Goal: Information Seeking & Learning: Learn about a topic

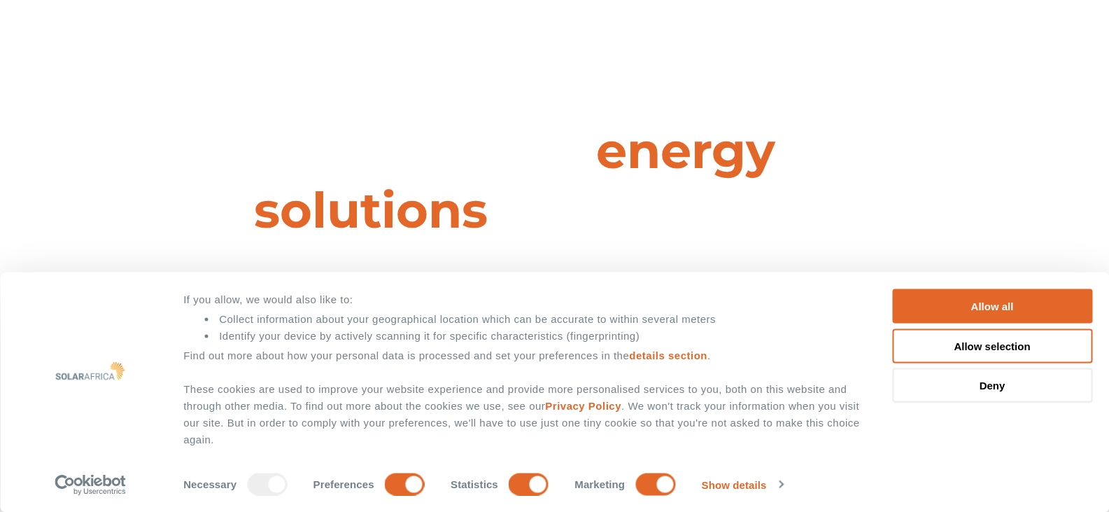
scroll to position [117, 0]
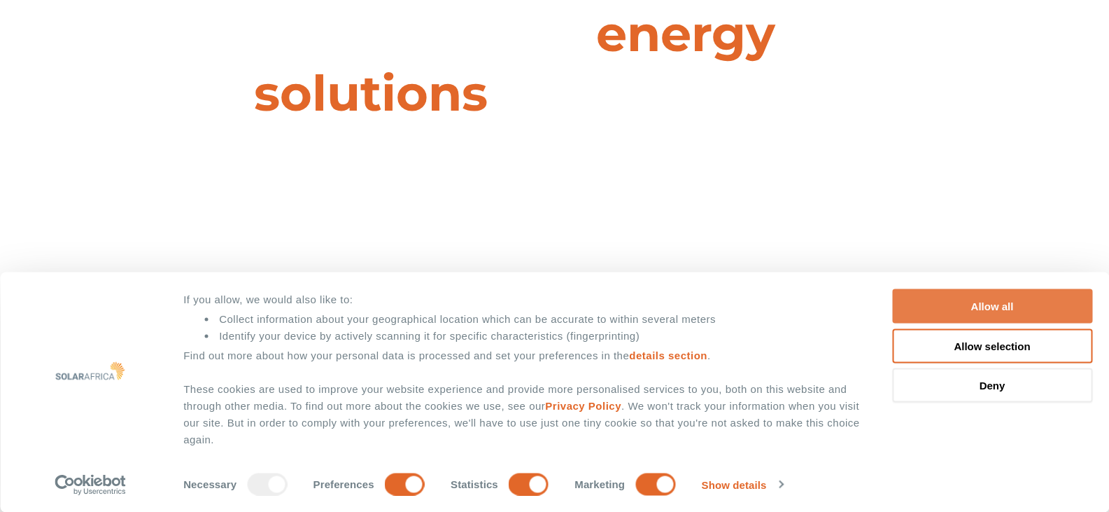
click at [964, 302] on button "Allow all" at bounding box center [992, 306] width 200 height 34
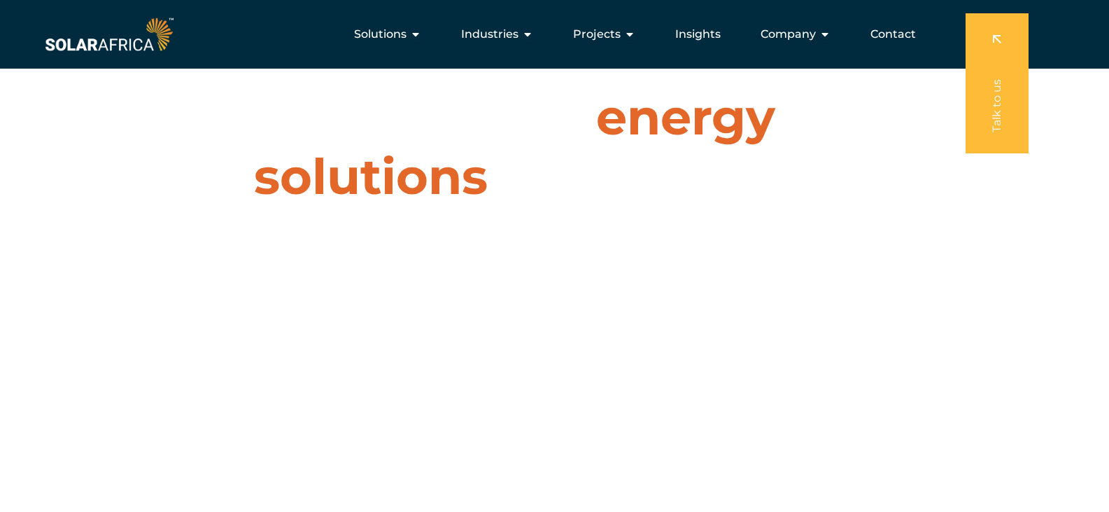
scroll to position [0, 0]
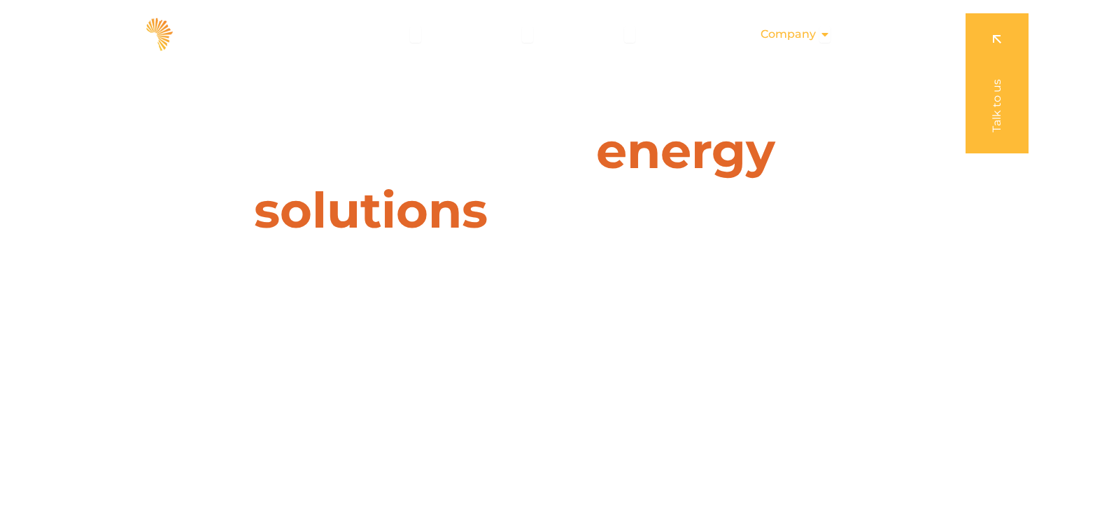
click at [825, 31] on icon "Menu" at bounding box center [825, 34] width 11 height 11
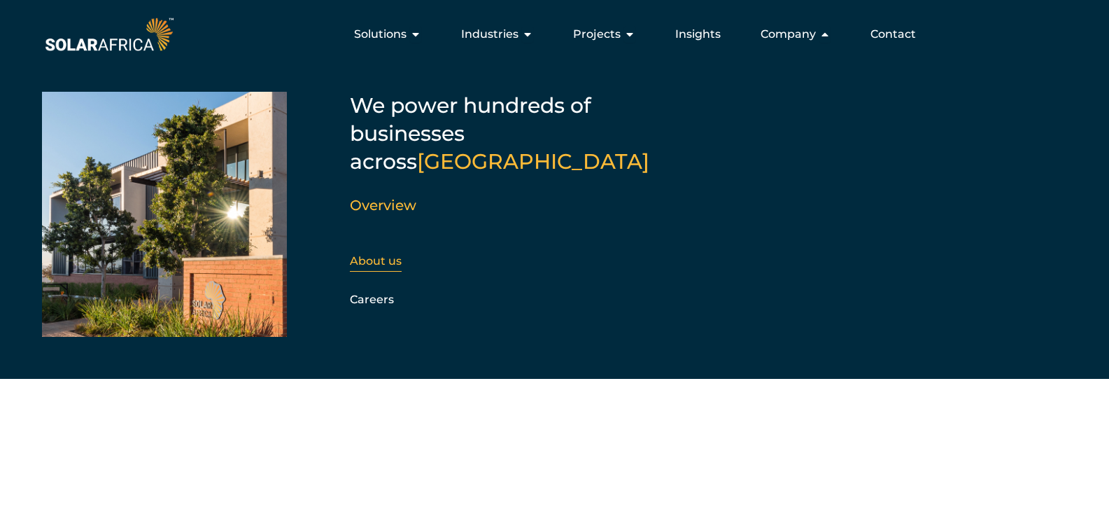
click at [389, 254] on link "About us" at bounding box center [376, 260] width 52 height 13
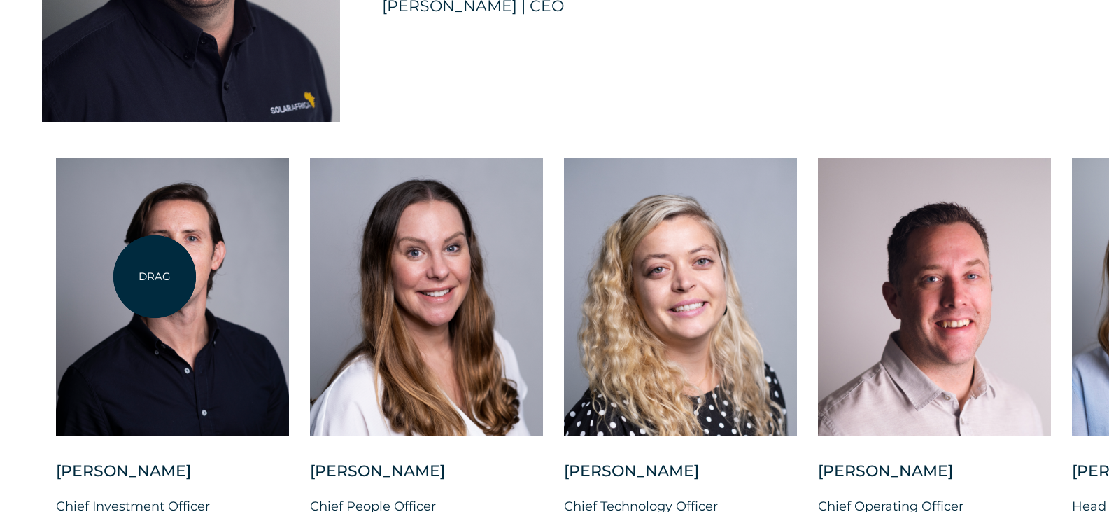
scroll to position [3500, 0]
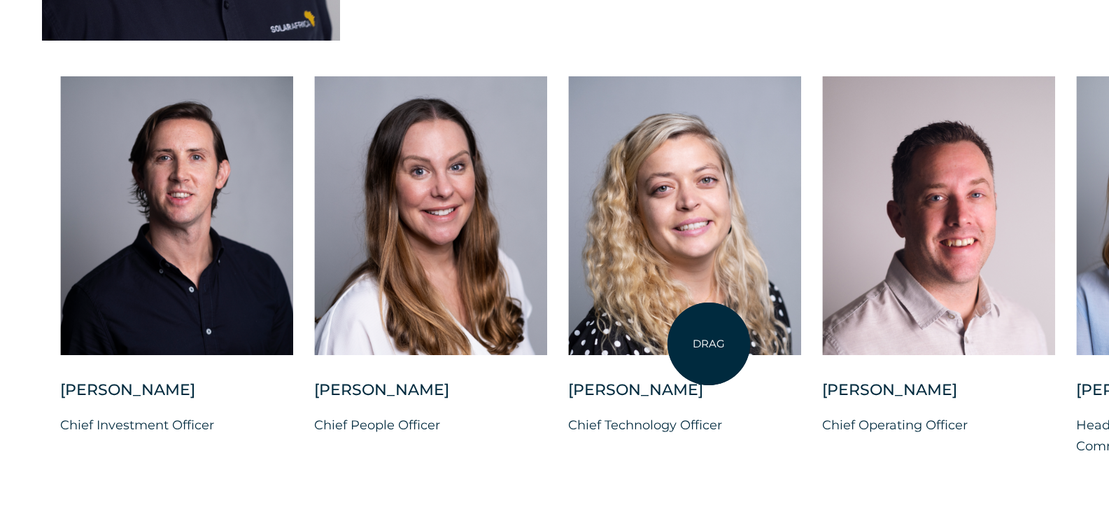
drag, startPoint x: 687, startPoint y: 349, endPoint x: 709, endPoint y: 344, distance: 22.9
click at [709, 344] on div at bounding box center [684, 215] width 233 height 279
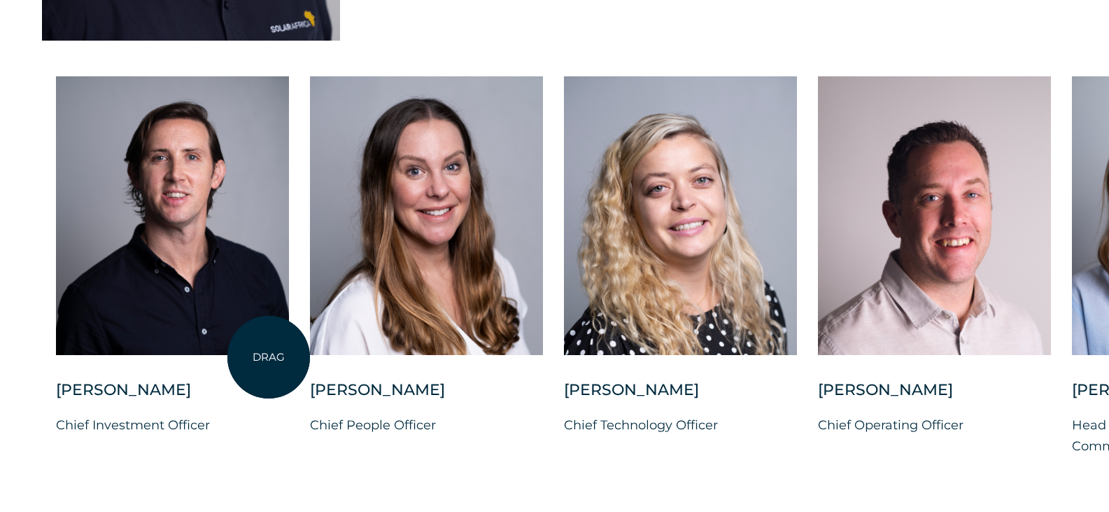
drag, startPoint x: 696, startPoint y: 345, endPoint x: 258, endPoint y: 357, distance: 438.3
click at [258, 357] on div "[PERSON_NAME] Chief Investment Officer [PERSON_NAME] Chief People Officer [PERS…" at bounding box center [1072, 277] width 2145 height 402
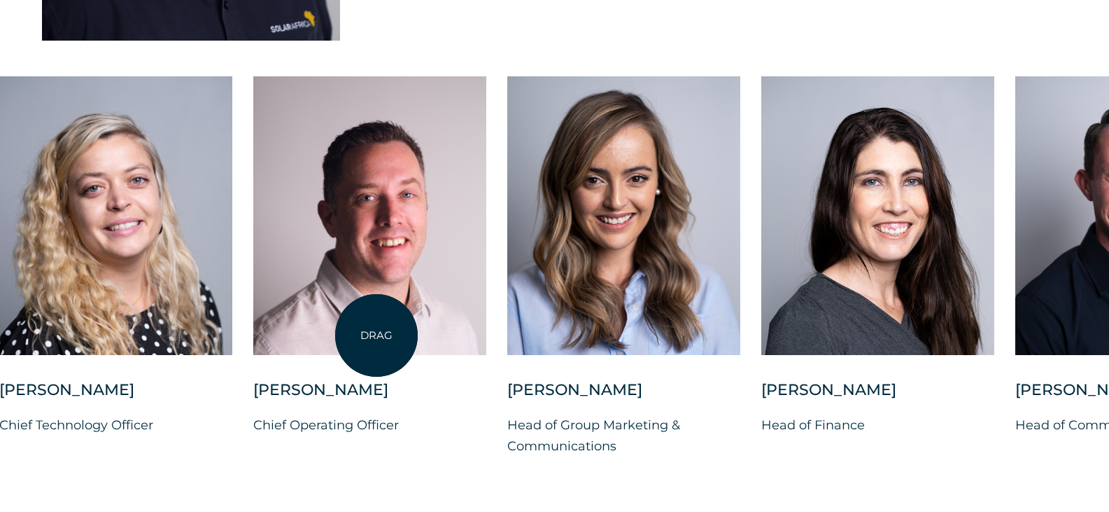
drag, startPoint x: 941, startPoint y: 265, endPoint x: 374, endPoint y: 335, distance: 571.3
click at [374, 335] on div at bounding box center [369, 215] width 233 height 279
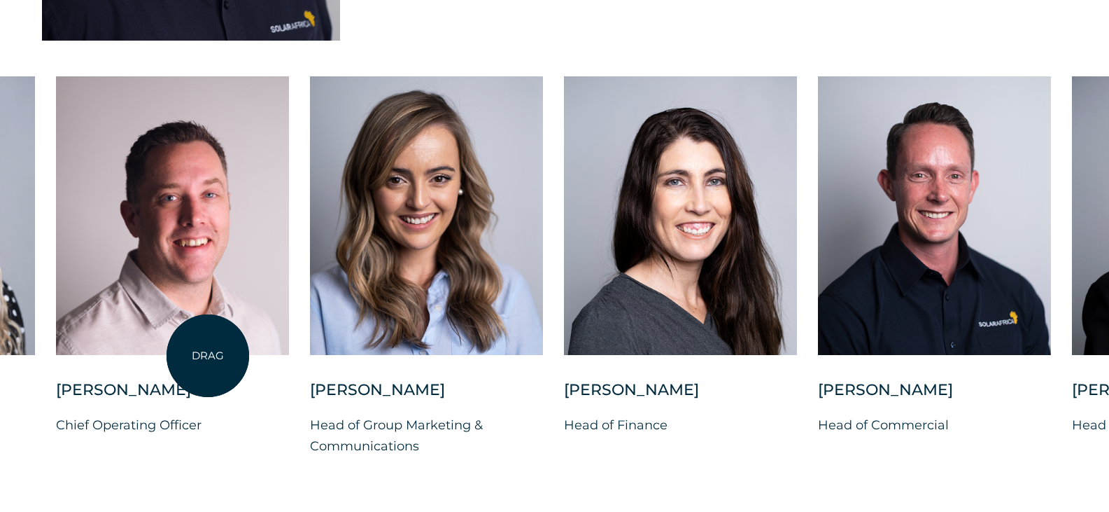
drag, startPoint x: 631, startPoint y: 351, endPoint x: 269, endPoint y: 329, distance: 362.5
click at [209, 355] on div "[PERSON_NAME] Chief Investment Officer [PERSON_NAME] Chief People Officer [PERS…" at bounding box center [310, 277] width 2145 height 402
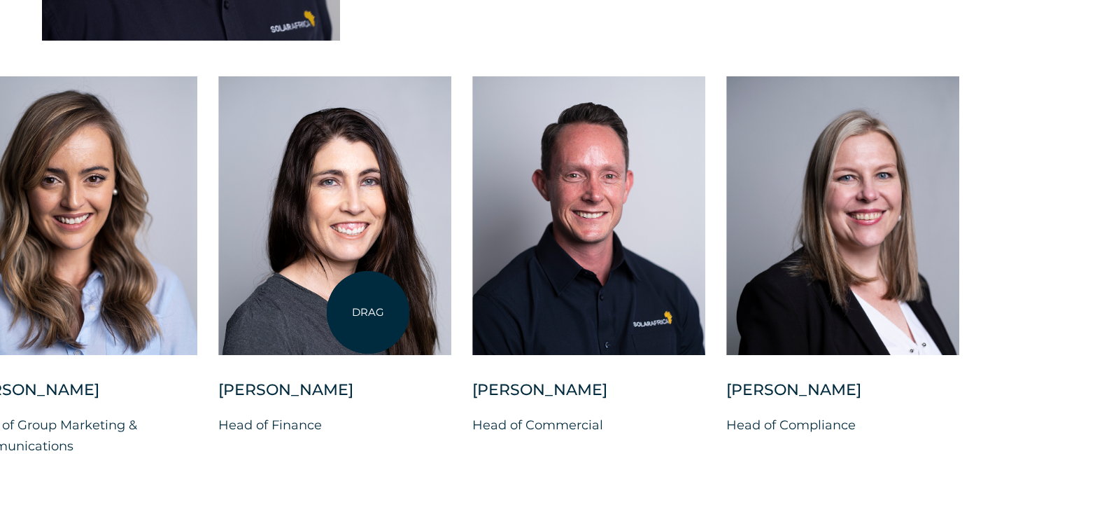
drag, startPoint x: 826, startPoint y: 304, endPoint x: 368, endPoint y: 312, distance: 457.8
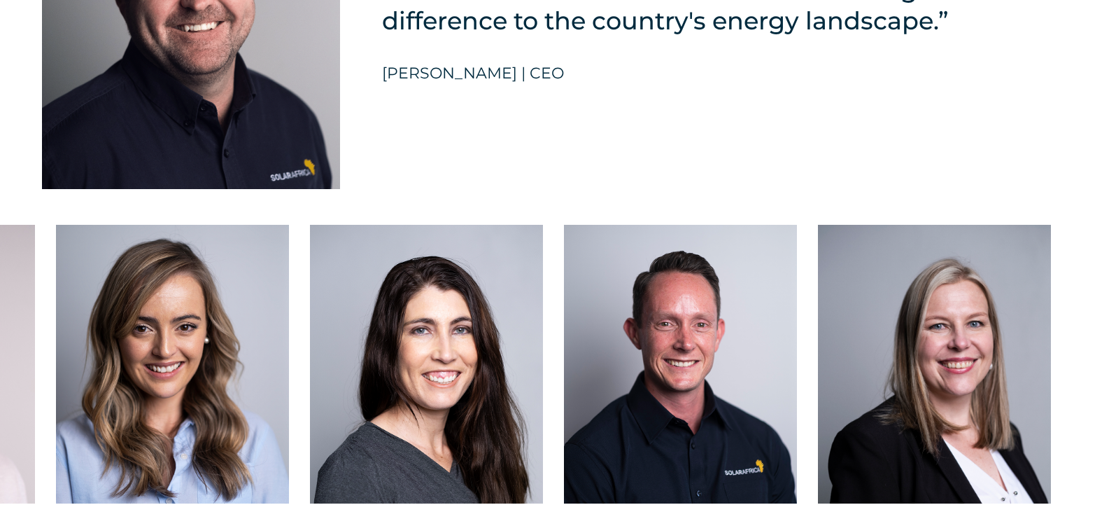
scroll to position [3383, 0]
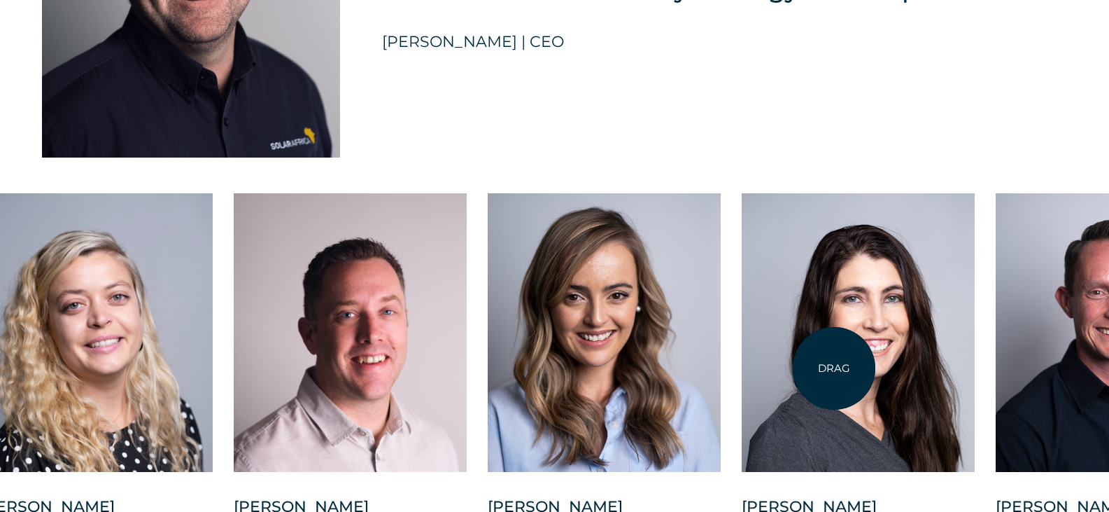
drag, startPoint x: 402, startPoint y: 376, endPoint x: 873, endPoint y: 372, distance: 470.4
click at [946, 367] on div at bounding box center [858, 332] width 233 height 279
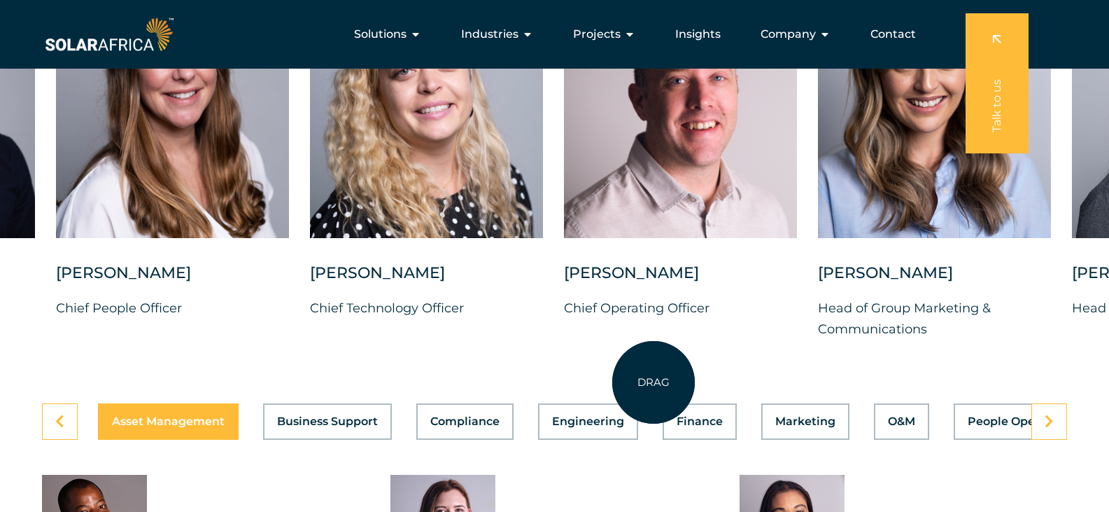
scroll to position [3500, 0]
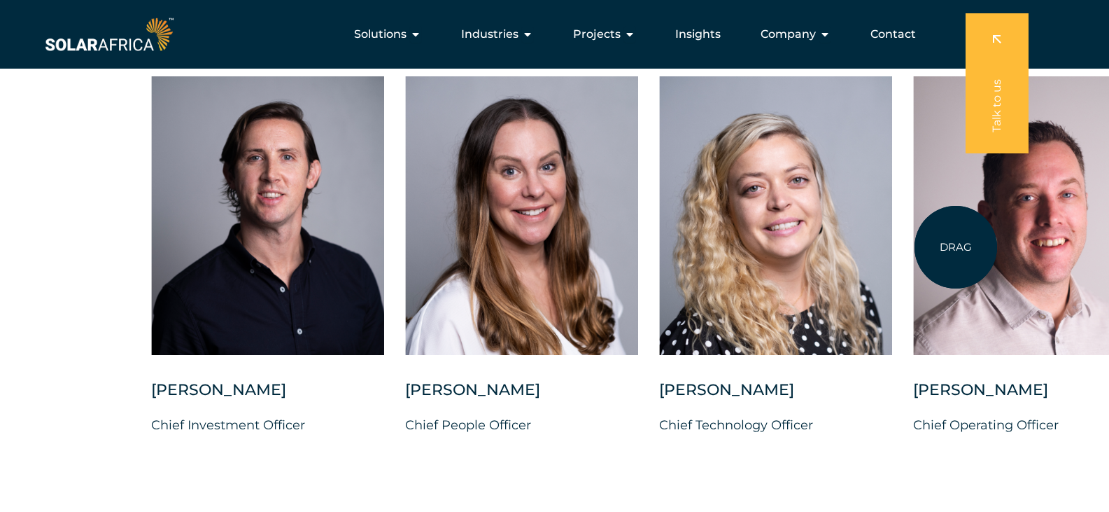
drag, startPoint x: 486, startPoint y: 274, endPoint x: 959, endPoint y: 244, distance: 474.1
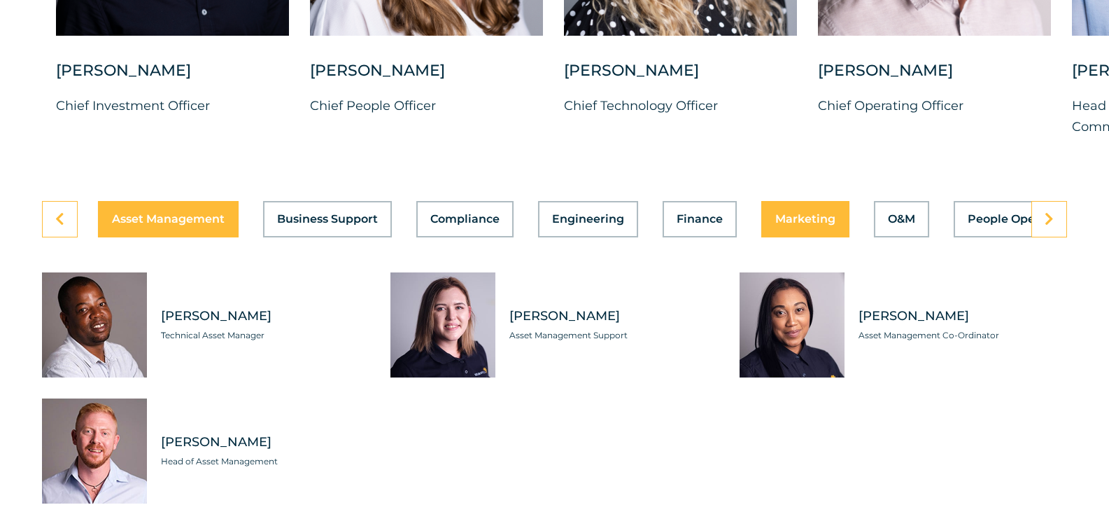
scroll to position [3849, 0]
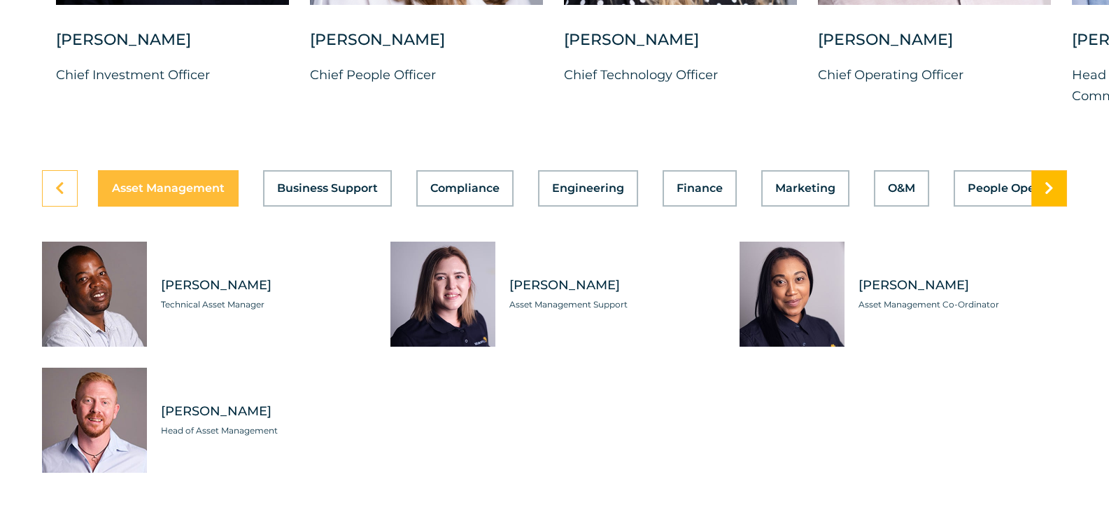
click at [1042, 206] on link at bounding box center [1050, 188] width 36 height 36
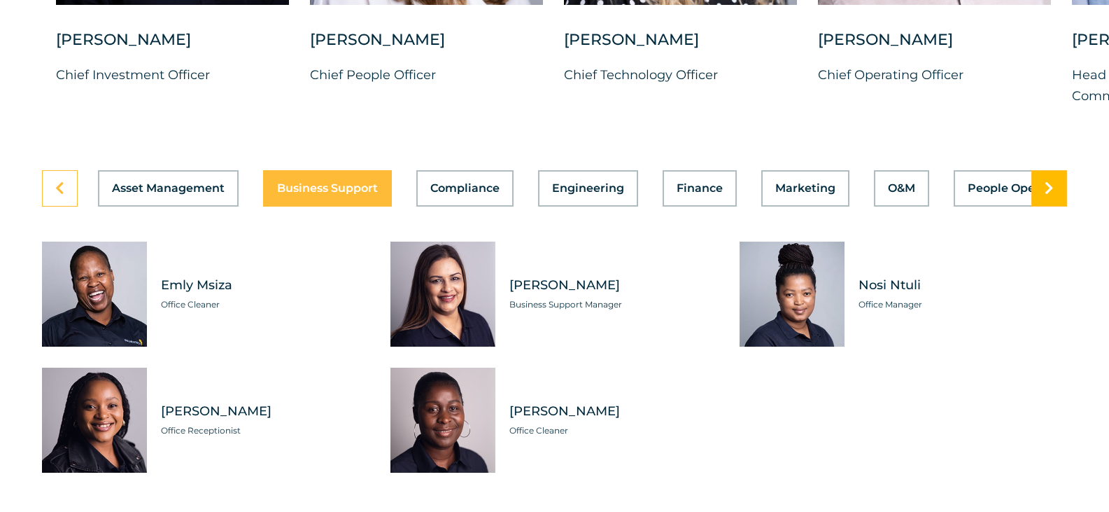
click at [1041, 206] on link at bounding box center [1050, 188] width 36 height 36
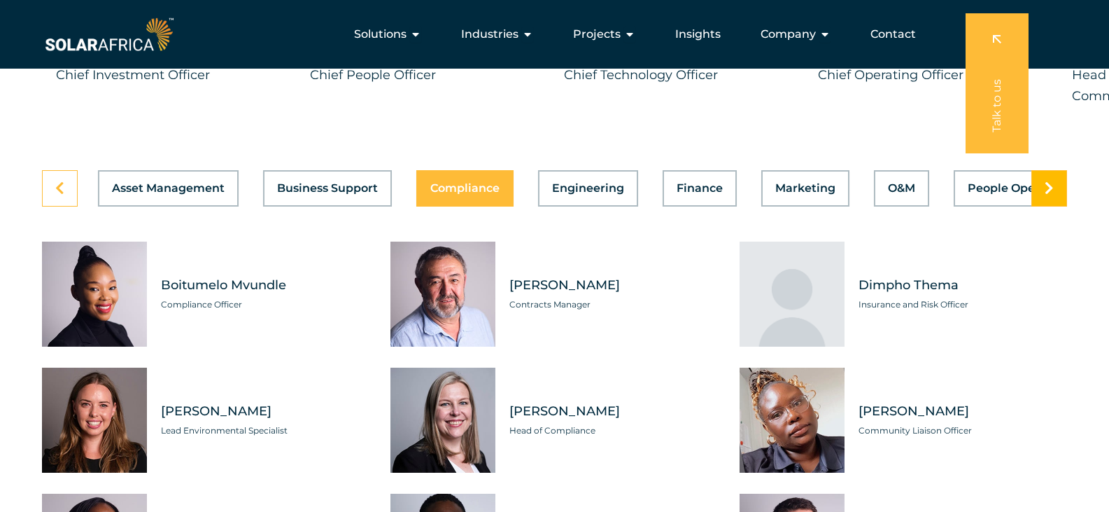
click at [1054, 206] on link at bounding box center [1050, 188] width 36 height 36
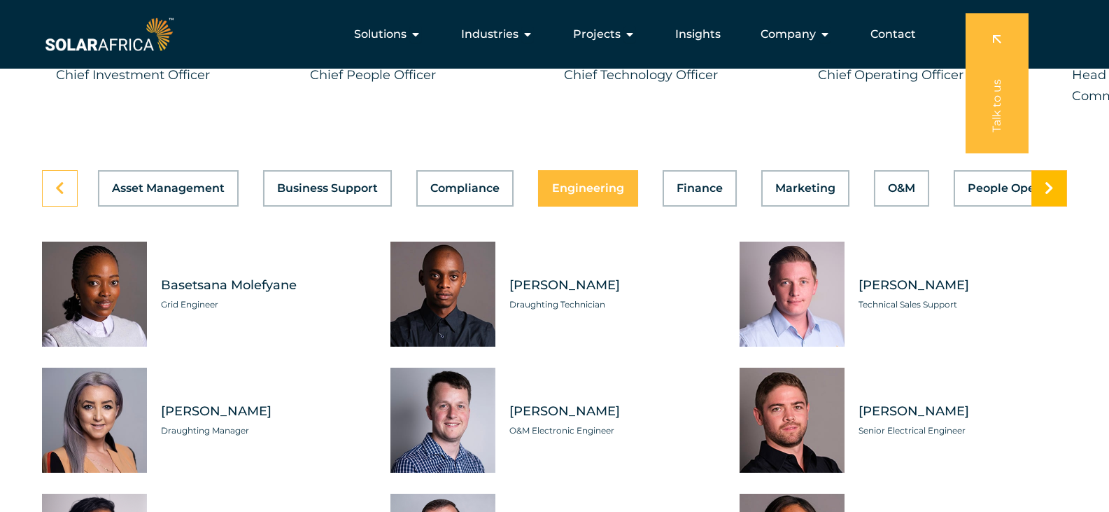
click at [1040, 206] on link at bounding box center [1050, 188] width 36 height 36
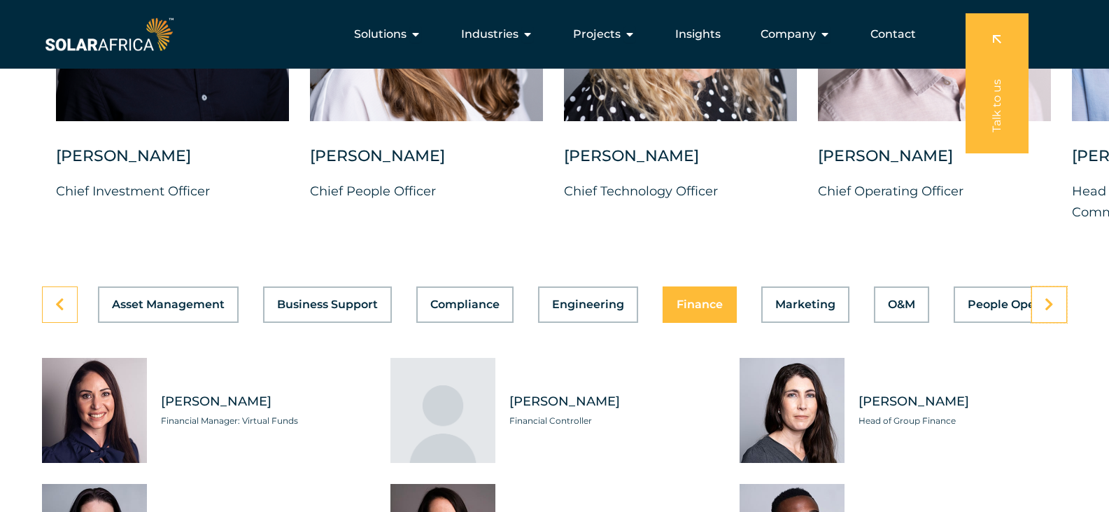
scroll to position [3733, 0]
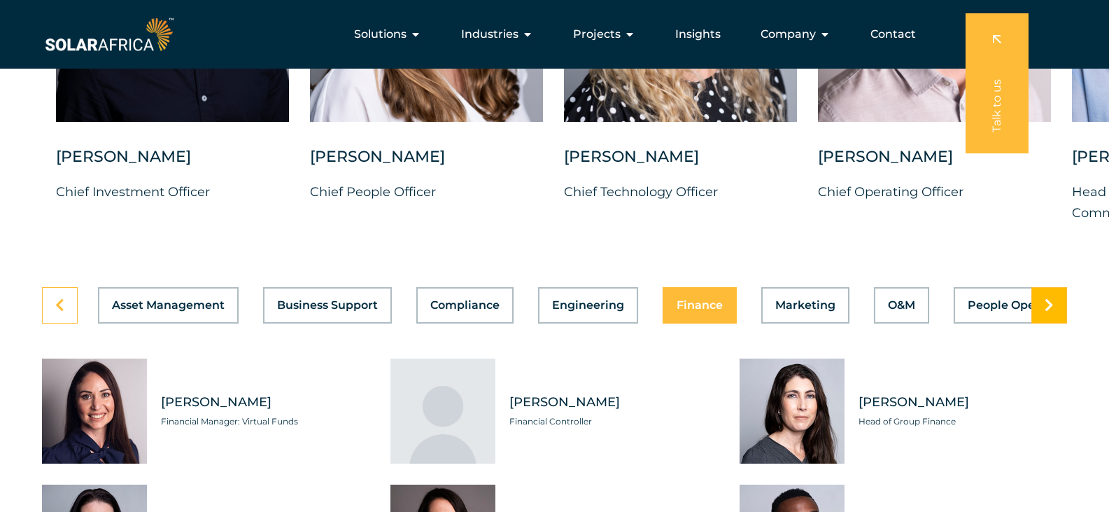
click at [1047, 312] on icon at bounding box center [1049, 305] width 9 height 14
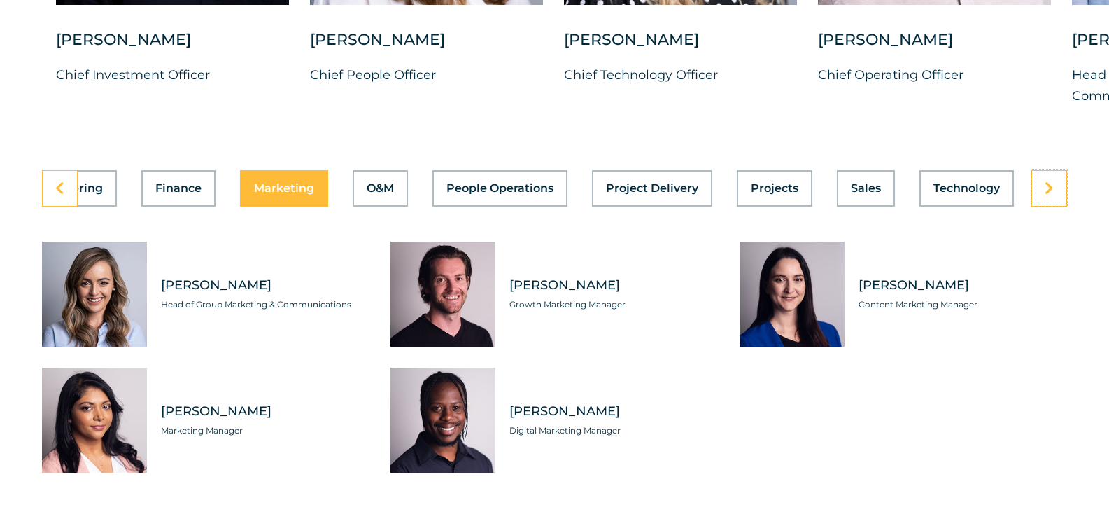
scroll to position [3966, 0]
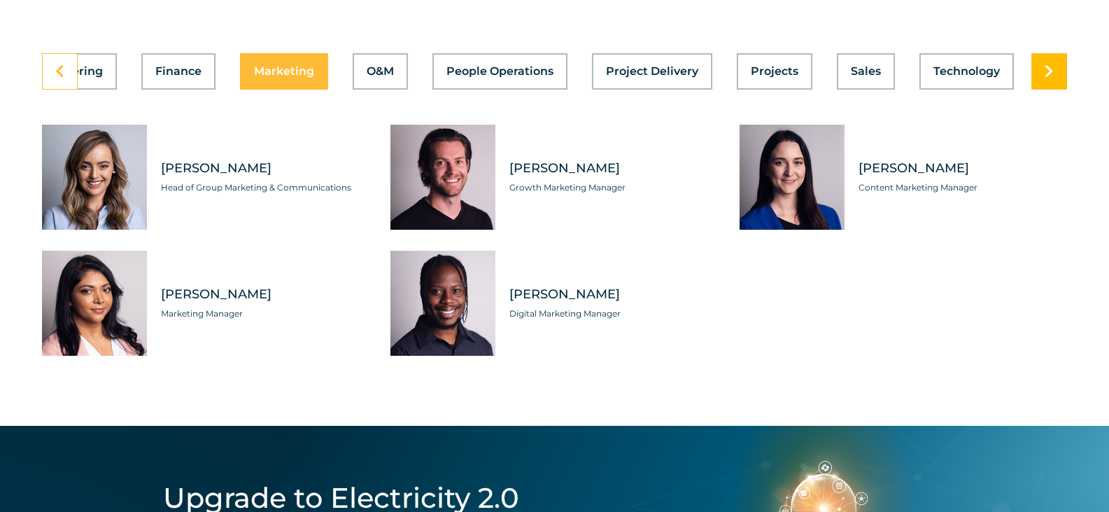
click at [1044, 90] on link at bounding box center [1050, 71] width 36 height 36
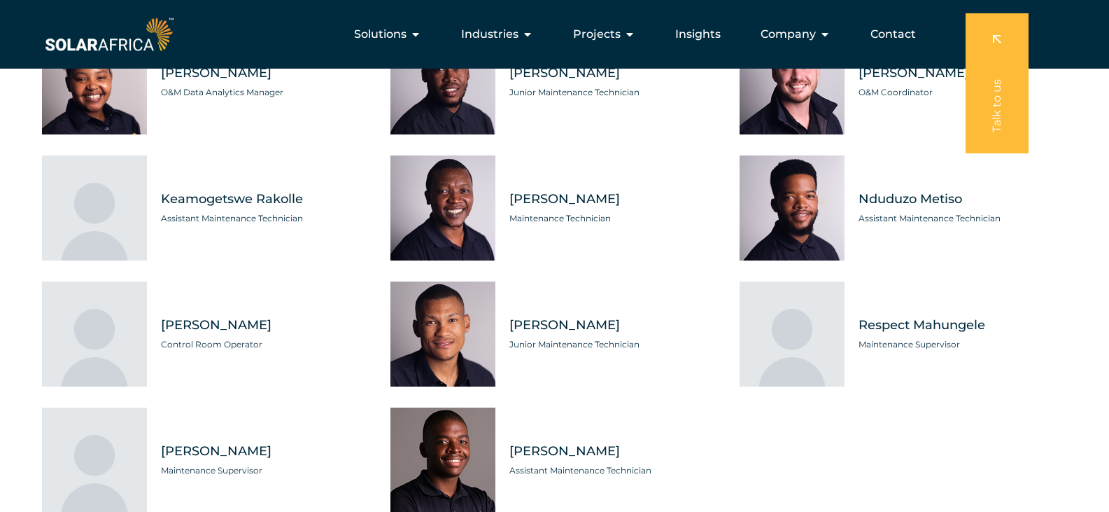
scroll to position [3849, 0]
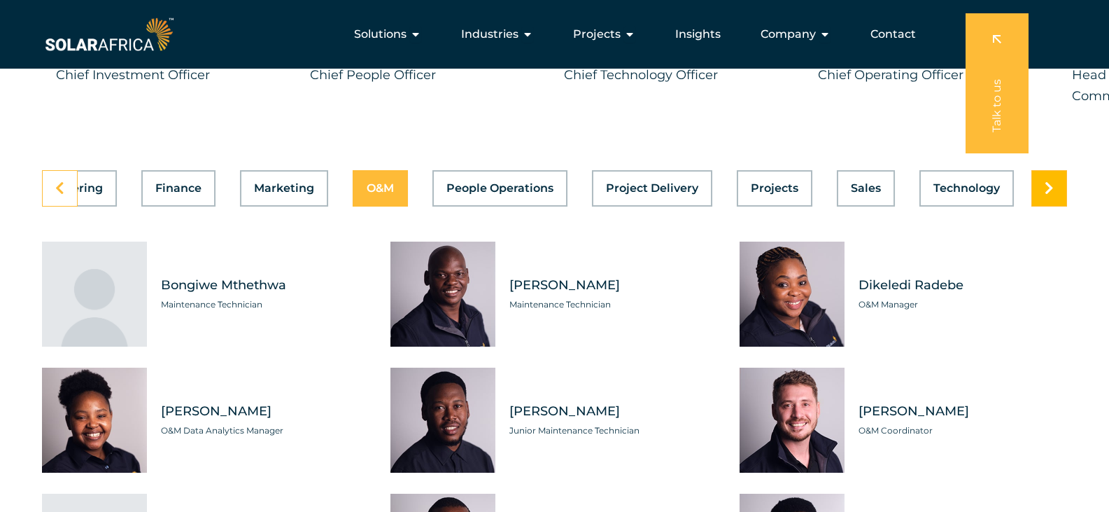
click at [1053, 206] on link at bounding box center [1050, 188] width 36 height 36
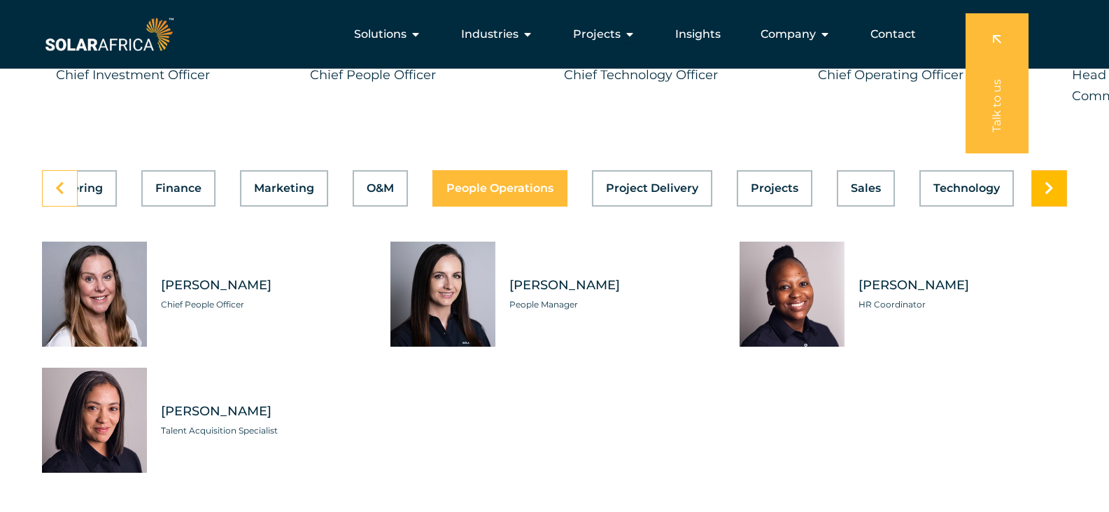
scroll to position [0, 521]
click at [1051, 195] on icon at bounding box center [1049, 188] width 9 height 14
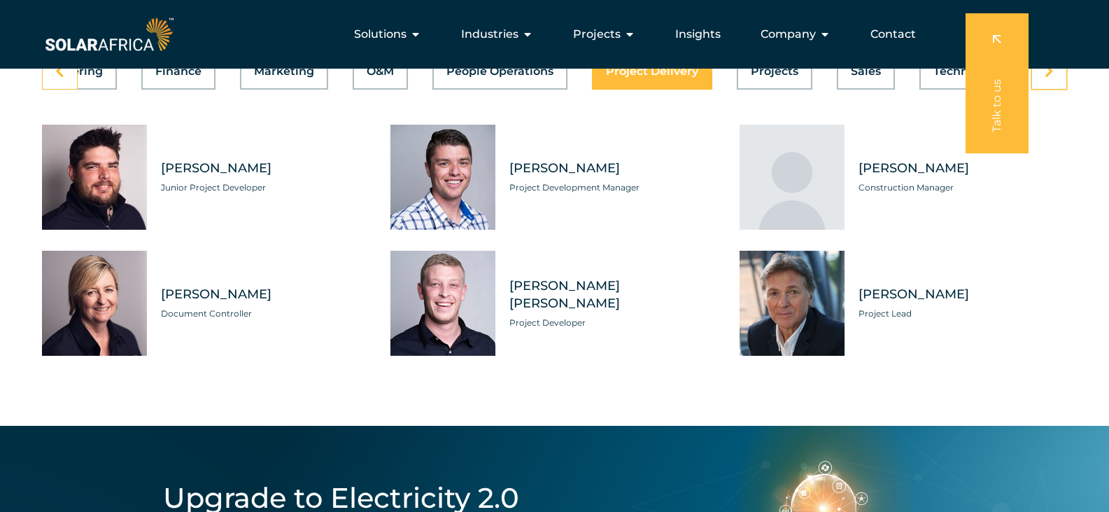
scroll to position [3849, 0]
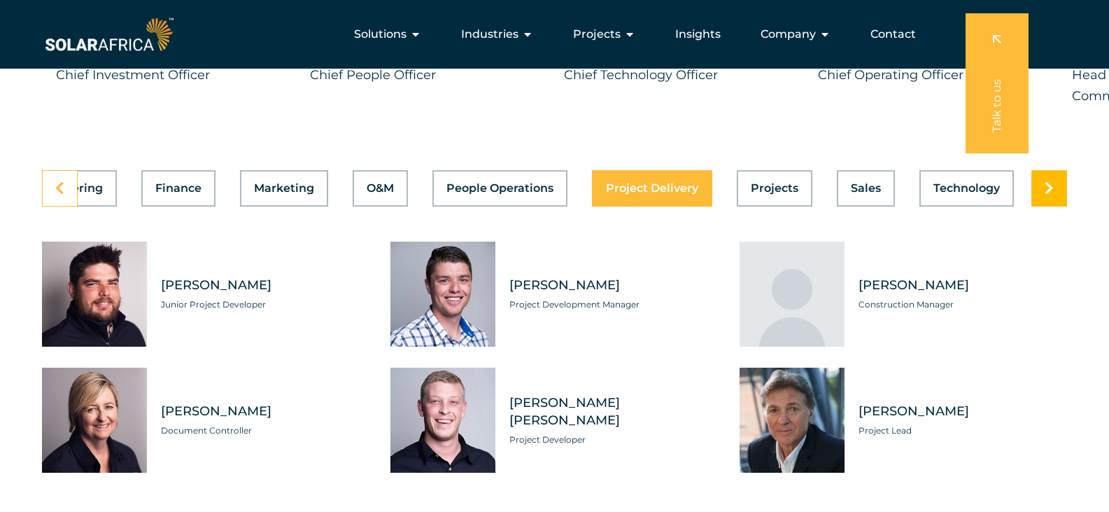
click at [1044, 206] on link at bounding box center [1050, 188] width 36 height 36
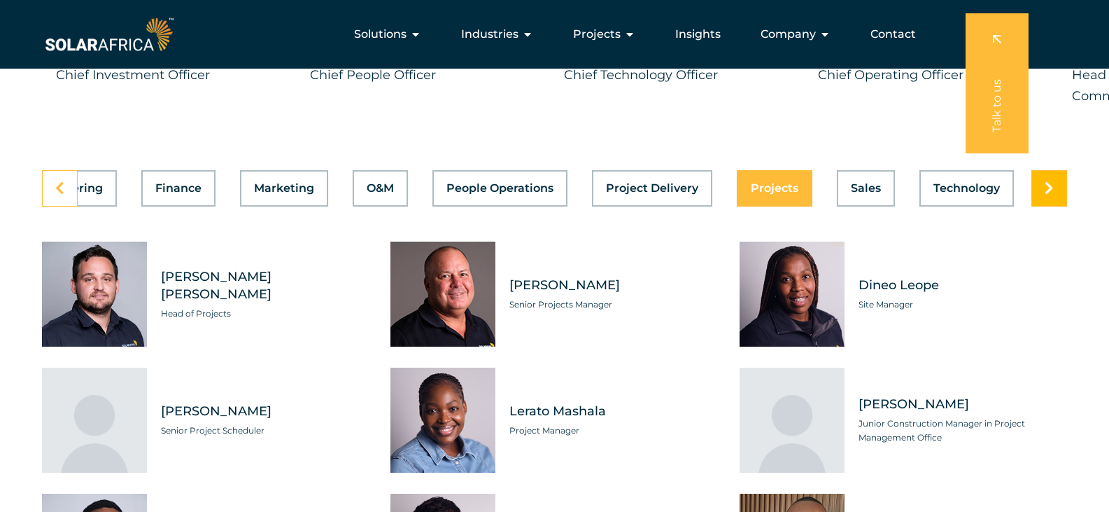
scroll to position [0, 521]
click at [1044, 206] on link at bounding box center [1050, 188] width 36 height 36
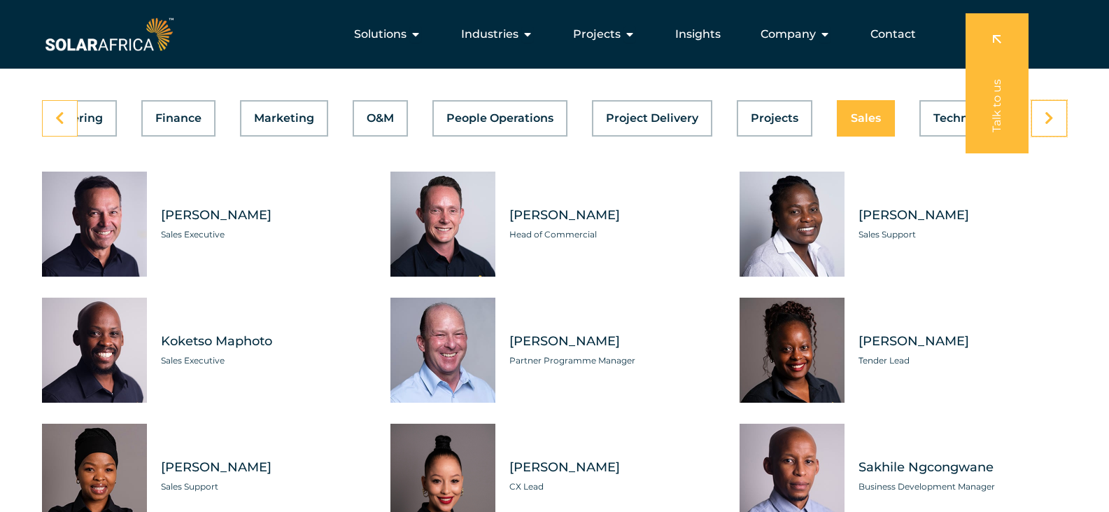
scroll to position [3849, 0]
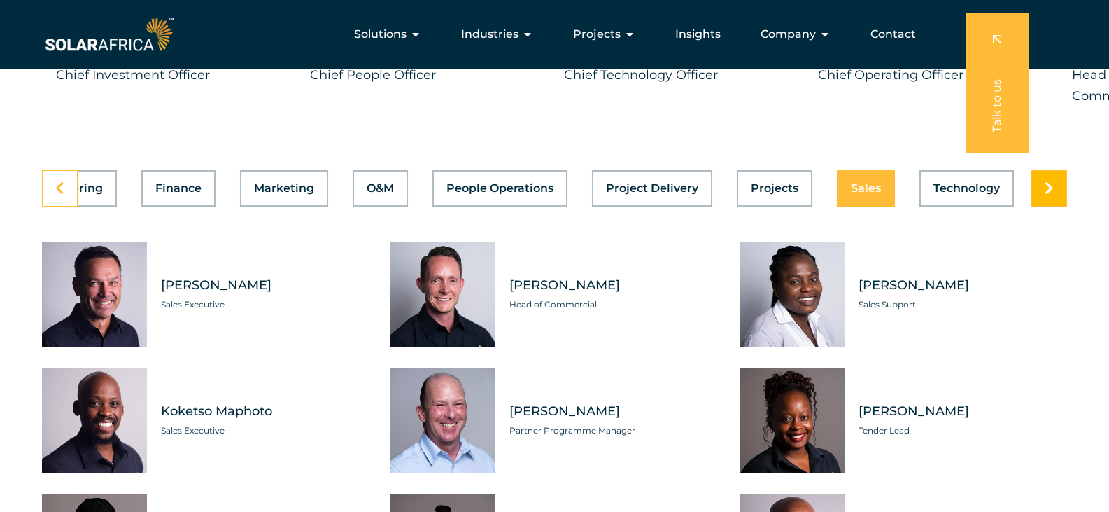
click at [1039, 206] on link at bounding box center [1050, 188] width 36 height 36
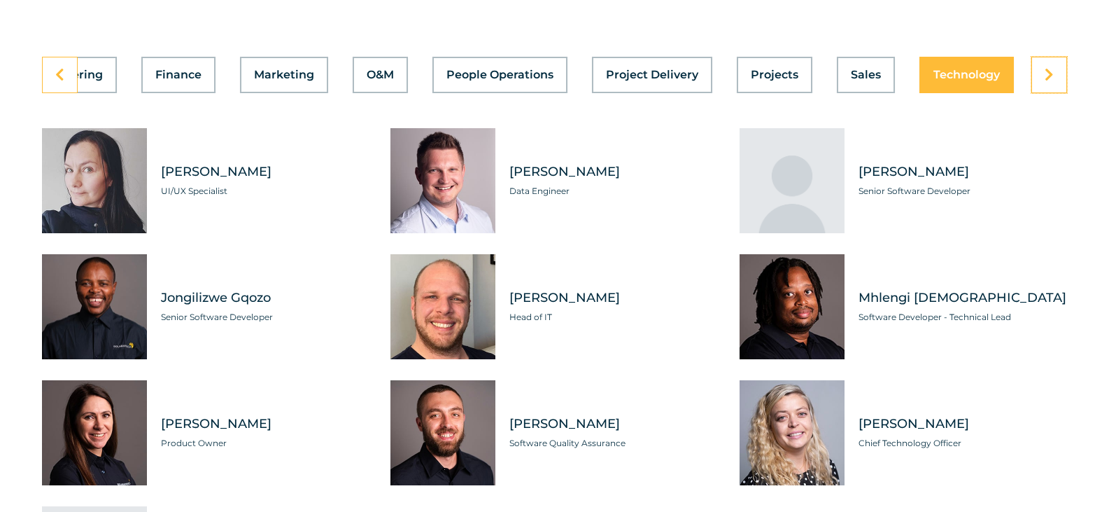
scroll to position [3733, 0]
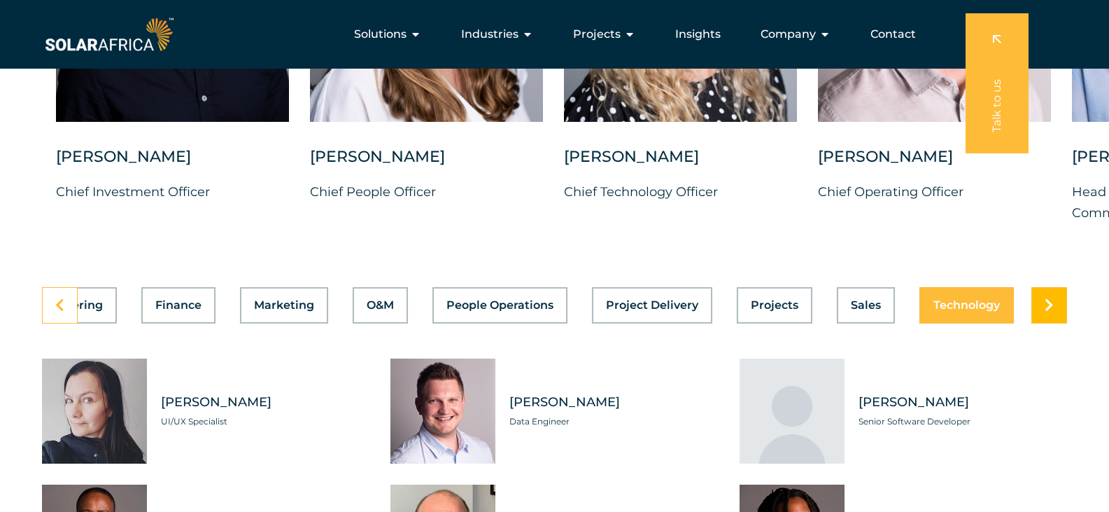
click at [1055, 323] on link at bounding box center [1050, 305] width 36 height 36
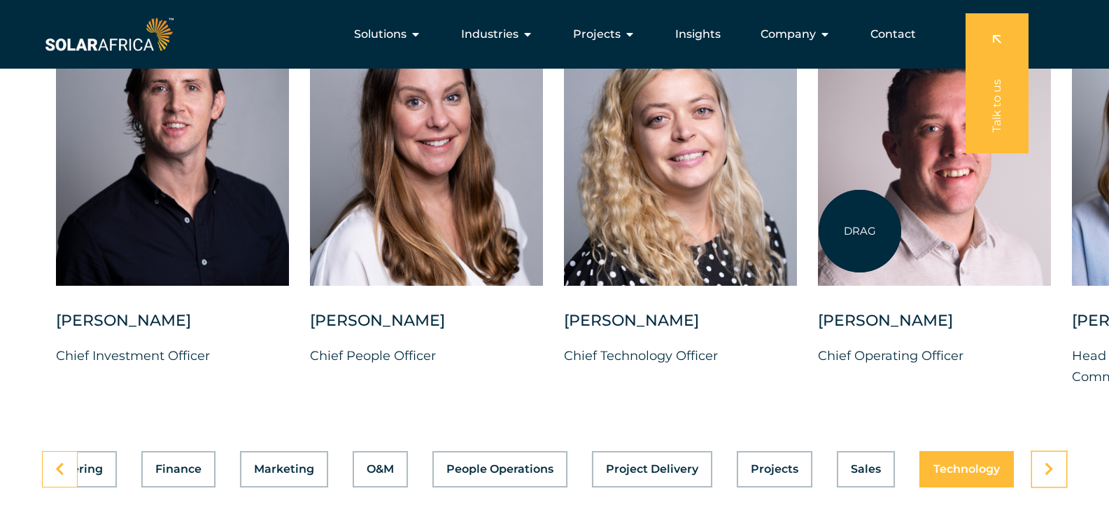
scroll to position [3500, 0]
